Goal: Information Seeking & Learning: Learn about a topic

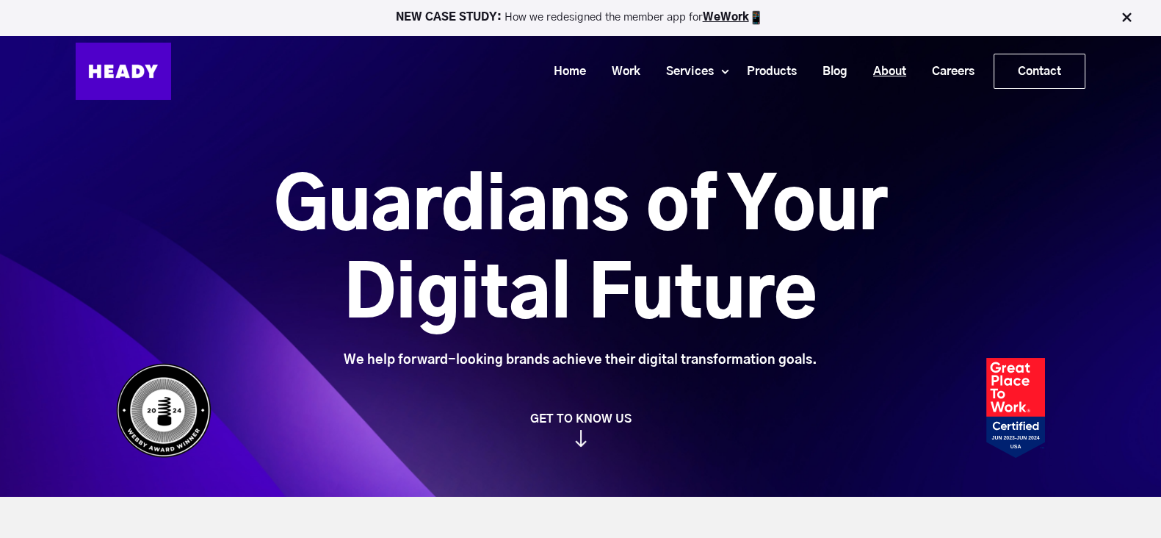
click at [880, 71] on link "About" at bounding box center [884, 71] width 59 height 27
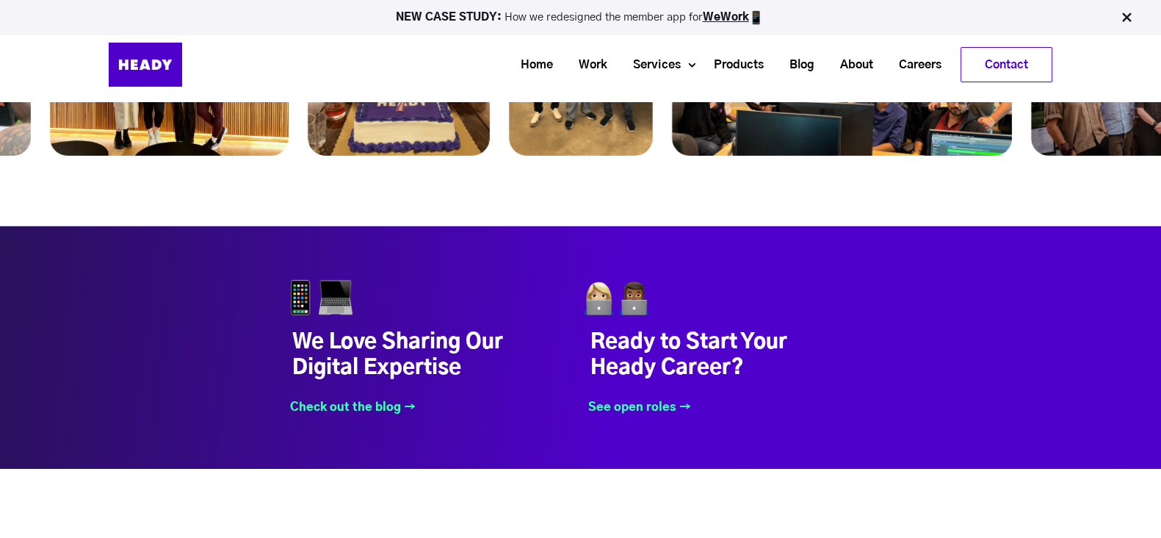
scroll to position [5849, 0]
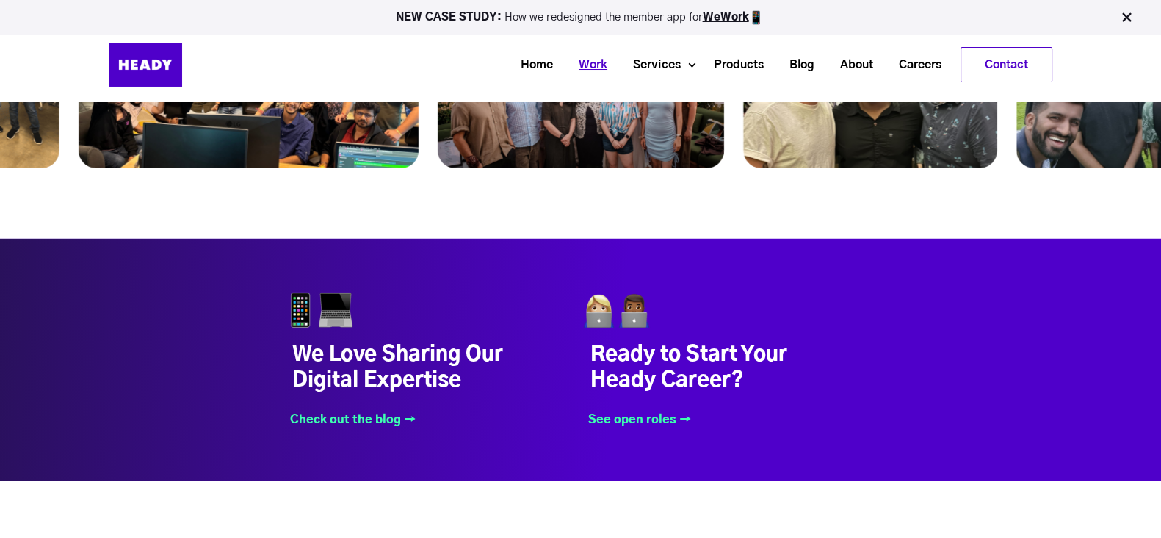
click at [578, 65] on link "Work" at bounding box center [587, 64] width 54 height 27
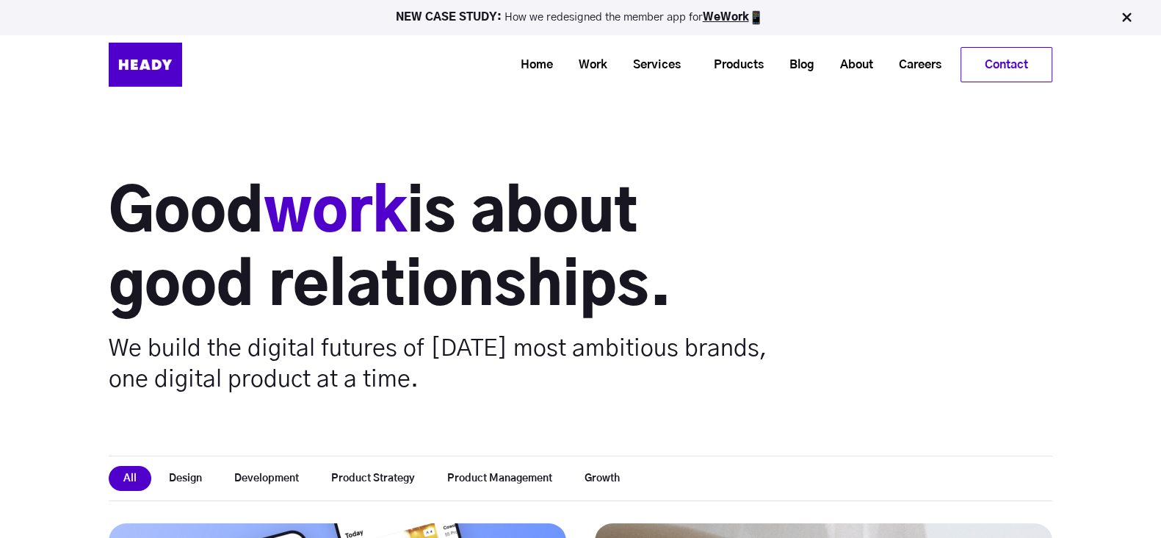
scroll to position [203, 0]
click at [922, 68] on link "Careers" at bounding box center [915, 64] width 68 height 27
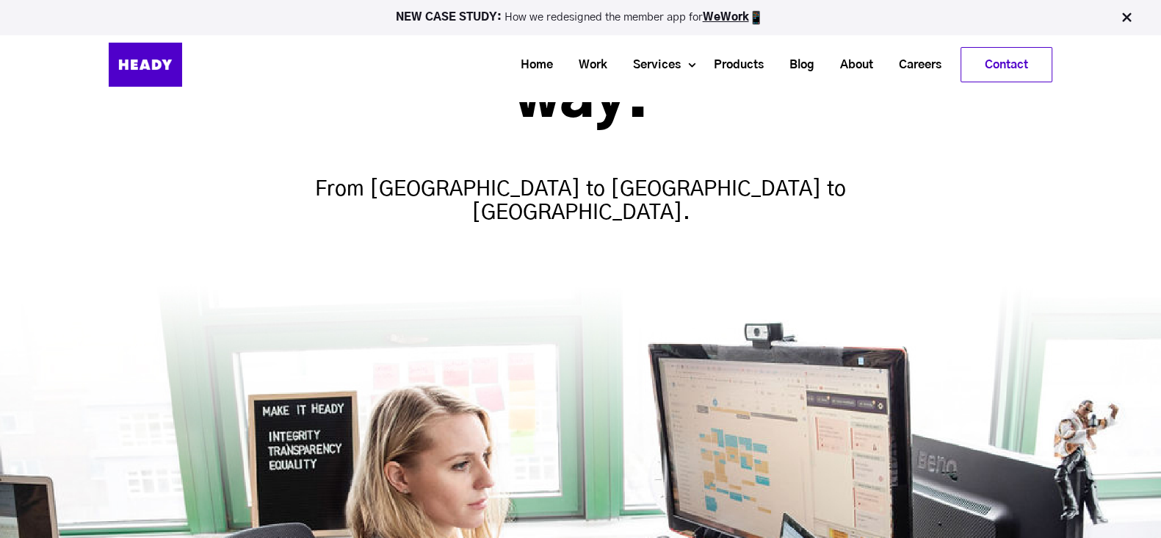
scroll to position [101, 0]
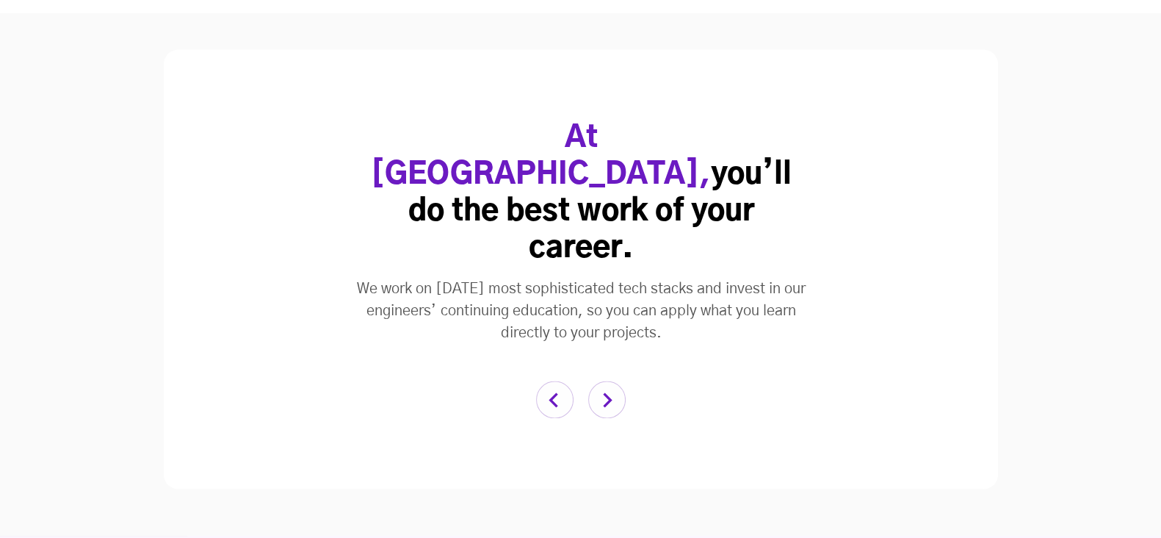
scroll to position [2941, 0]
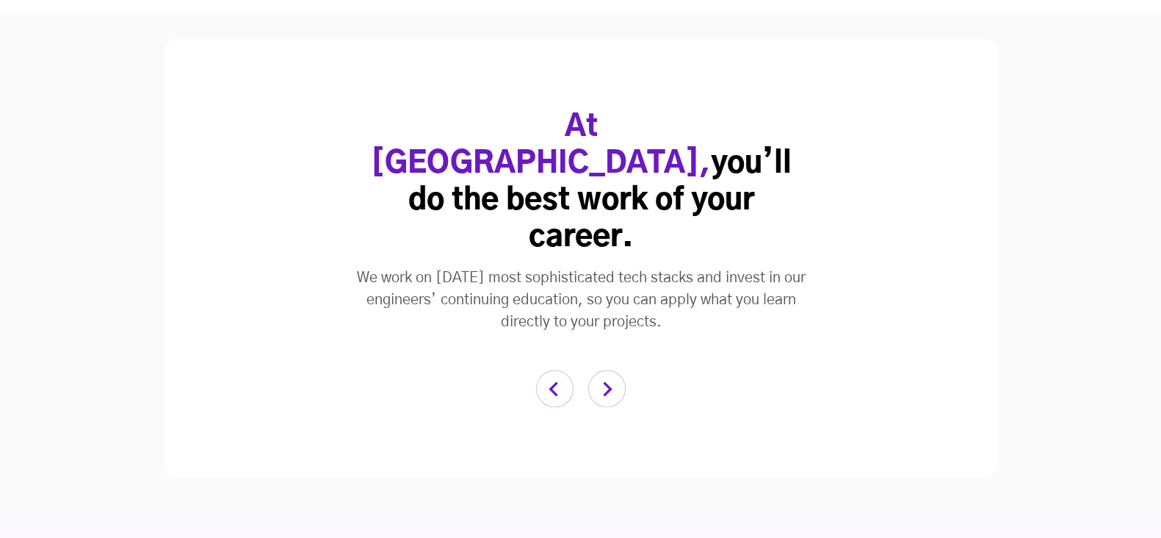
click at [618, 369] on img "button" at bounding box center [606, 387] width 37 height 37
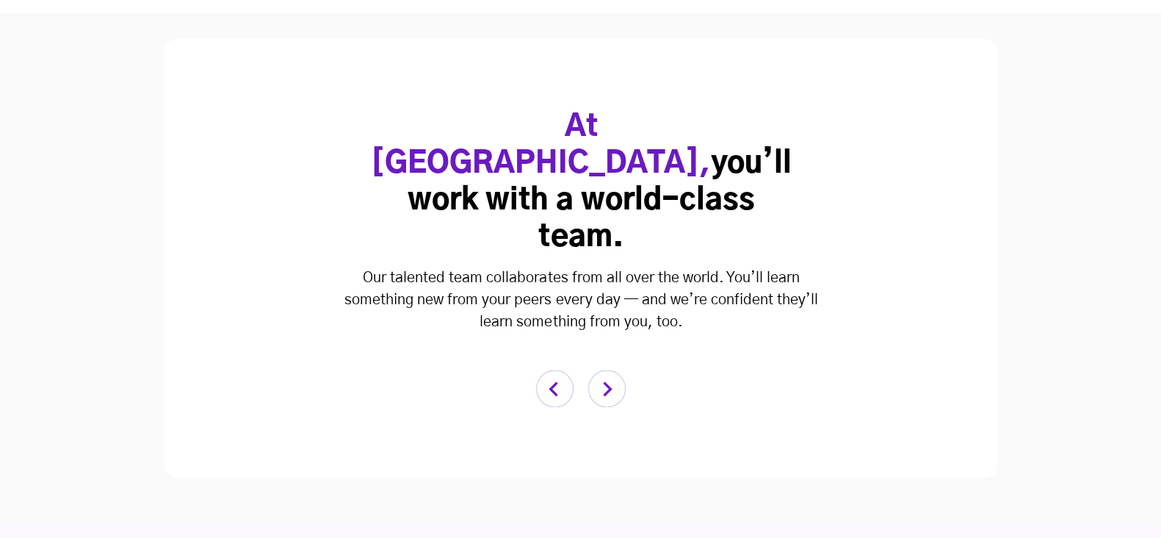
click at [618, 369] on img "button" at bounding box center [606, 387] width 37 height 37
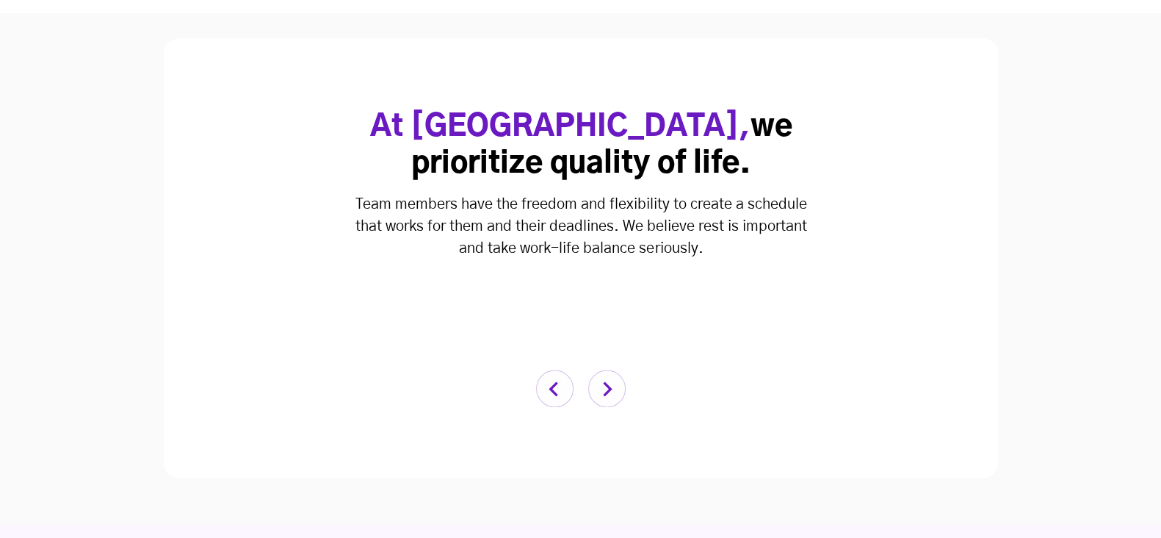
click at [617, 369] on img "button" at bounding box center [606, 387] width 37 height 37
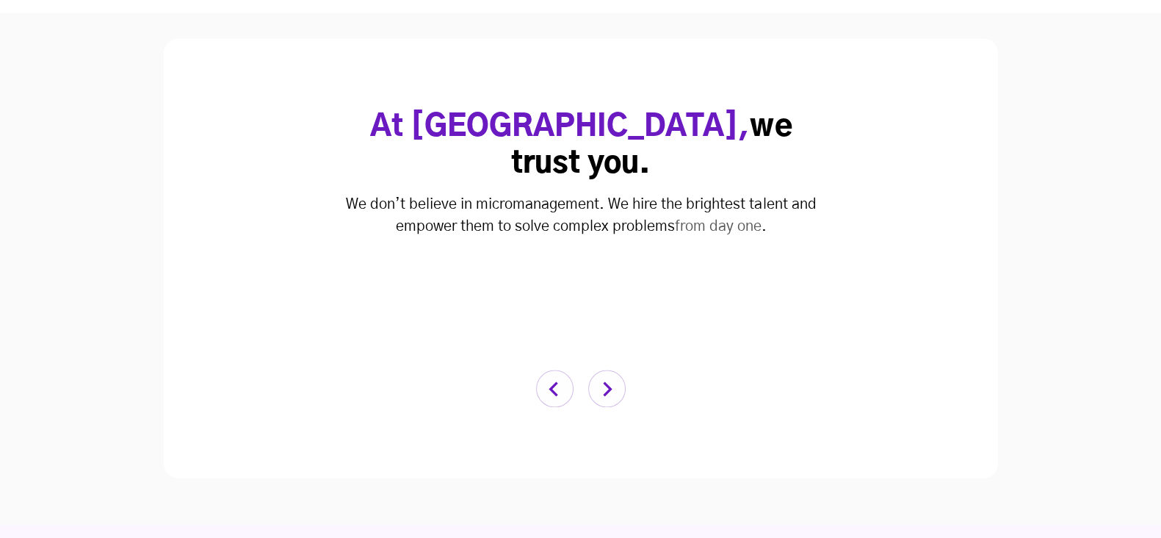
click at [612, 369] on img "button" at bounding box center [606, 387] width 37 height 37
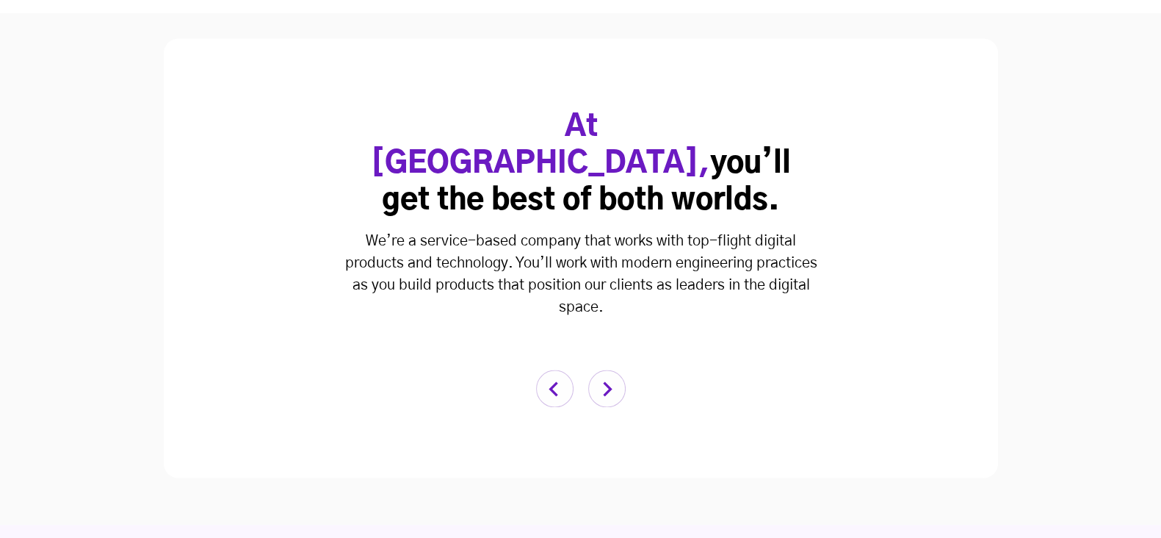
click at [611, 369] on img "button" at bounding box center [606, 387] width 37 height 37
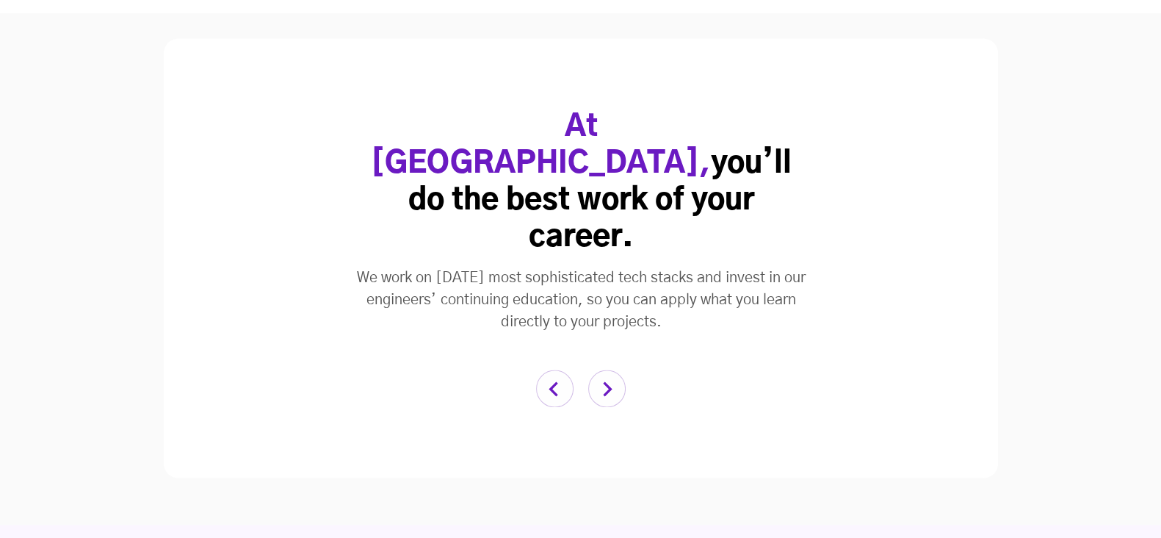
click at [608, 369] on img "button" at bounding box center [606, 387] width 37 height 37
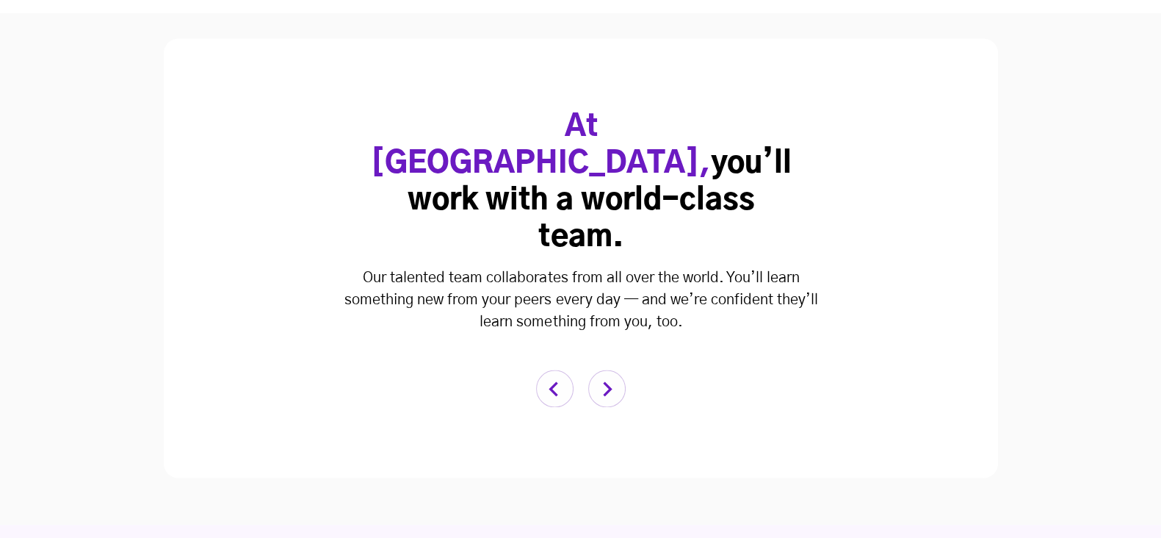
click at [608, 369] on img "button" at bounding box center [606, 387] width 37 height 37
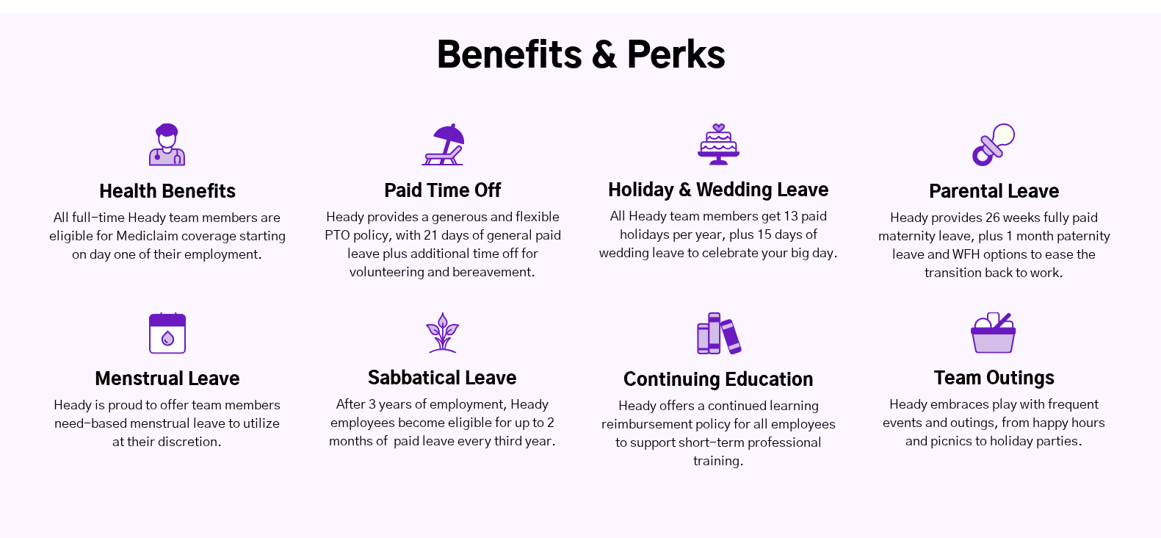
scroll to position [3495, 0]
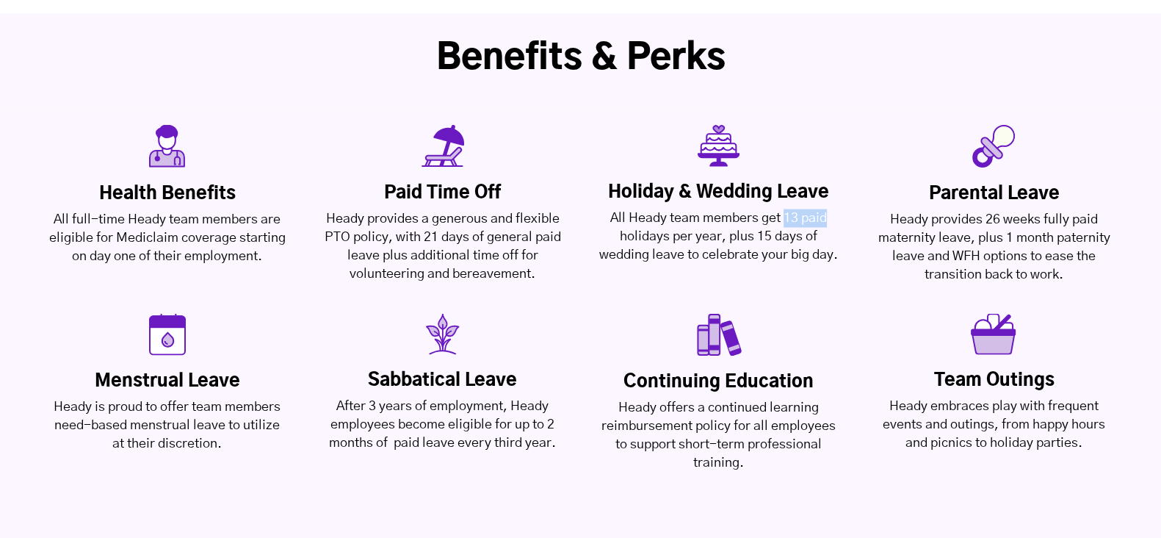
drag, startPoint x: 784, startPoint y: 141, endPoint x: 826, endPoint y: 140, distance: 42.6
click at [826, 209] on div "All Heady team members get 13 paid holidays per year, plus 15 days of wedding l…" at bounding box center [718, 236] width 239 height 55
drag, startPoint x: 419, startPoint y: 163, endPoint x: 532, endPoint y: 162, distance: 112.4
click at [532, 210] on div "Heady provides a generous and flexible PTO policy, with 21 days of general paid…" at bounding box center [442, 246] width 239 height 73
click at [608, 209] on div "All Heady team members get 13 paid holidays per year, plus 15 days of wedding l…" at bounding box center [718, 236] width 239 height 55
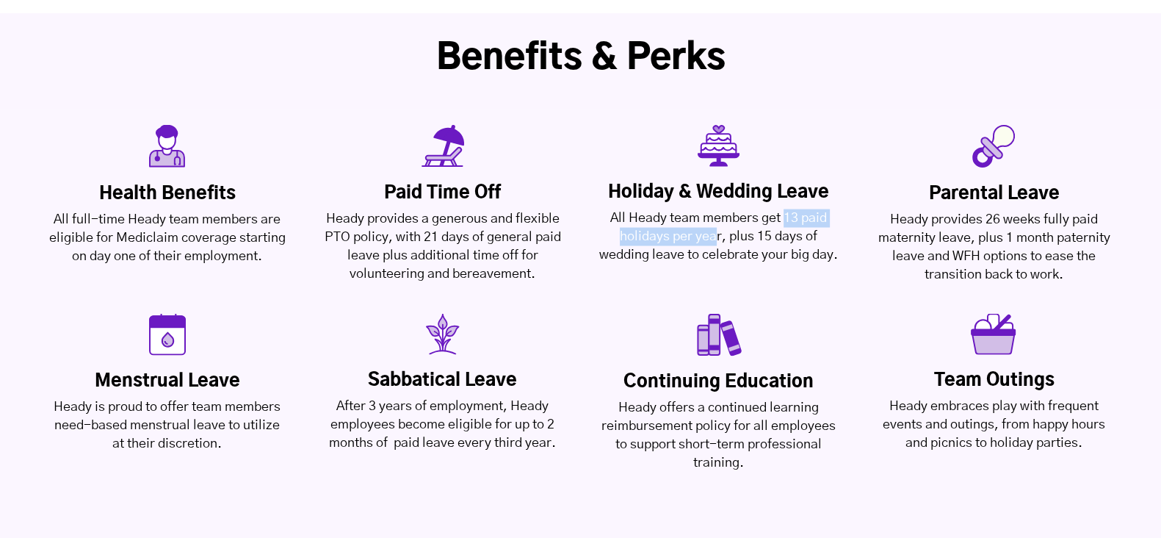
drag, startPoint x: 716, startPoint y: 164, endPoint x: 784, endPoint y: 144, distance: 70.4
click at [784, 209] on div "All Heady team members get 13 paid holidays per year, plus 15 days of wedding l…" at bounding box center [718, 236] width 239 height 55
click at [702, 209] on div "All Heady team members get 13 paid holidays per year, plus 15 days of wedding l…" at bounding box center [718, 236] width 239 height 55
drag, startPoint x: 718, startPoint y: 163, endPoint x: 783, endPoint y: 141, distance: 69.0
click at [783, 209] on div "All Heady team members get 13 paid holidays per year, plus 15 days of wedding l…" at bounding box center [718, 236] width 239 height 55
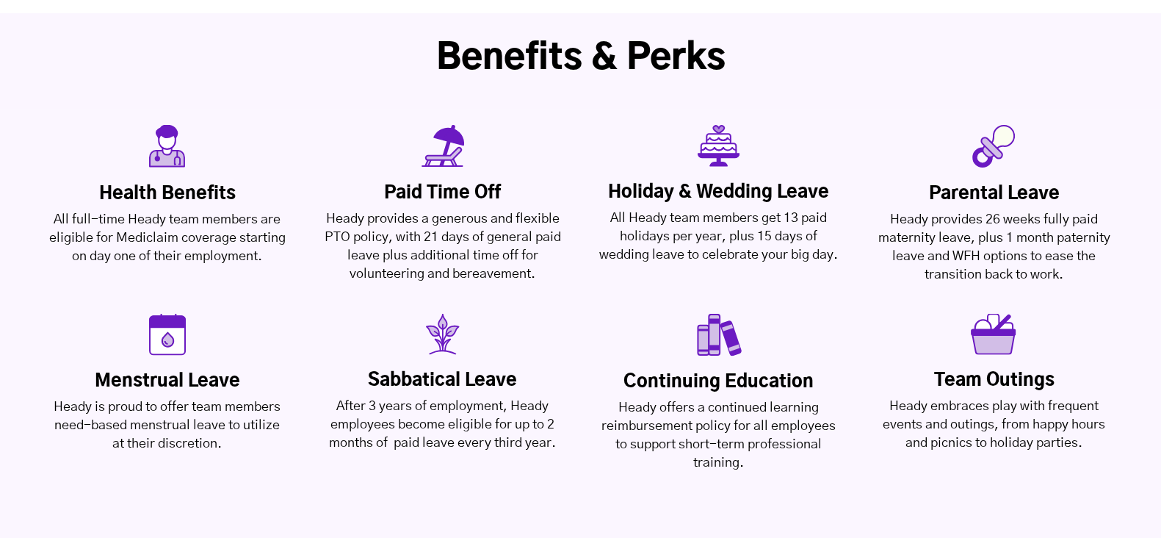
click at [667, 219] on div "Health Benefits All full-time Heady team members are eligible for Mediclaim cov…" at bounding box center [580, 298] width 1161 height 377
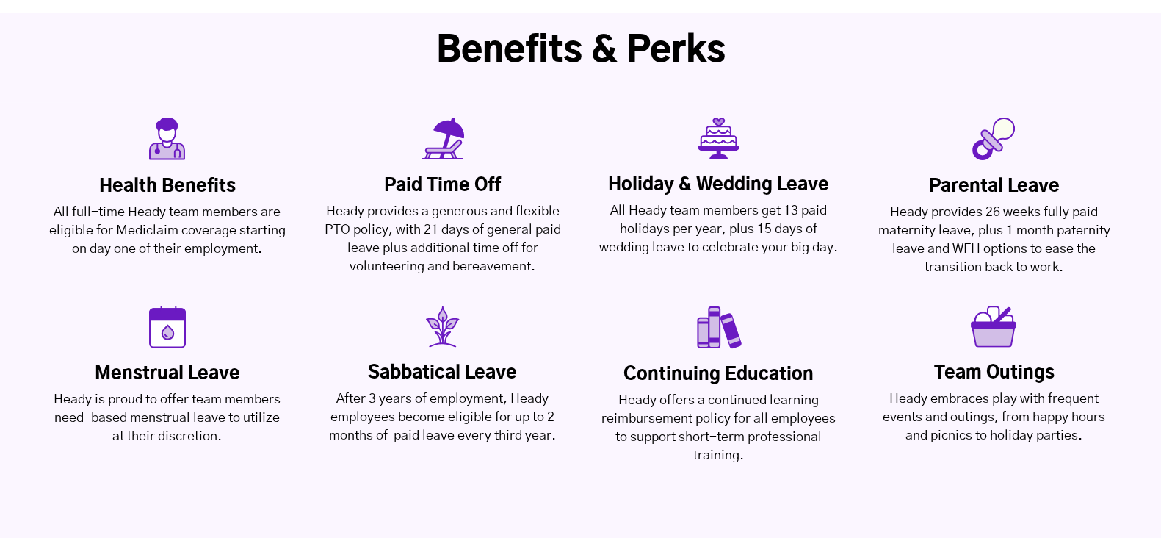
scroll to position [3507, 0]
